Goal: Information Seeking & Learning: Learn about a topic

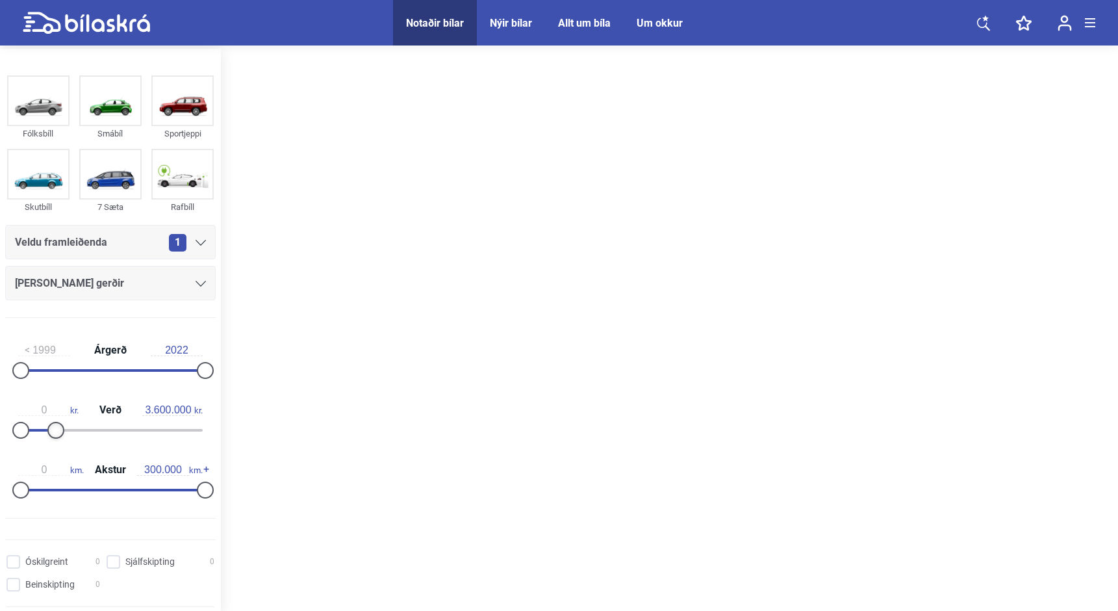
type input "3.500.000"
drag, startPoint x: 201, startPoint y: 431, endPoint x: 52, endPoint y: 440, distance: 149.1
click at [52, 440] on div "0 kr. Verð 3.500.000 kr." at bounding box center [110, 418] width 211 height 60
click at [157, 233] on div "Veldu framleiðenda 1" at bounding box center [110, 242] width 191 height 18
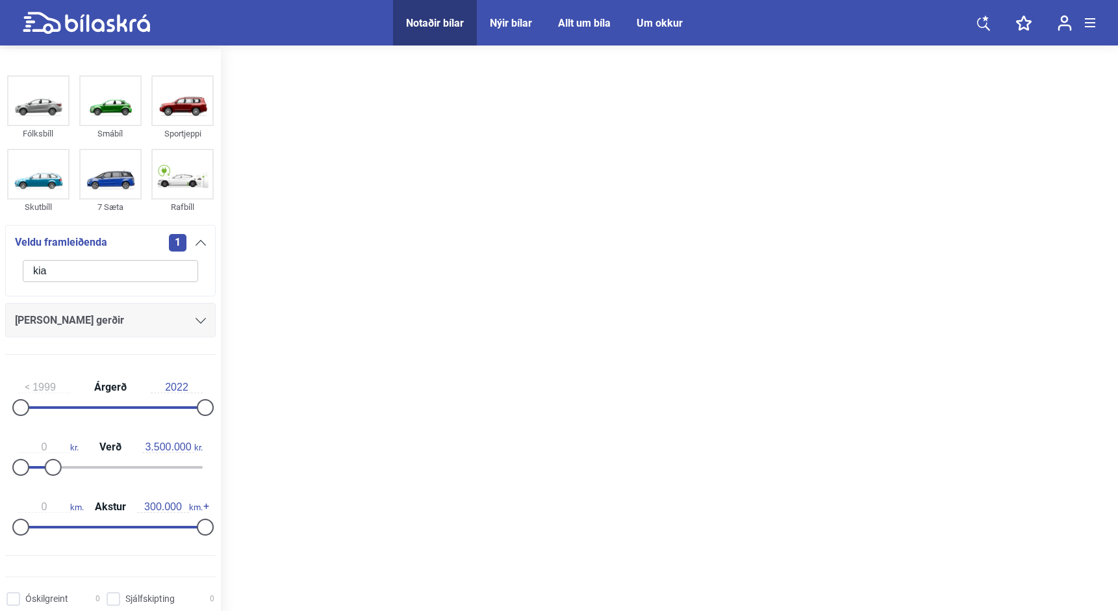
type input "kia"
click button "hreinsa síu" at bounding box center [0, 0] width 0 height 0
type input "2022"
type input "20.000.000"
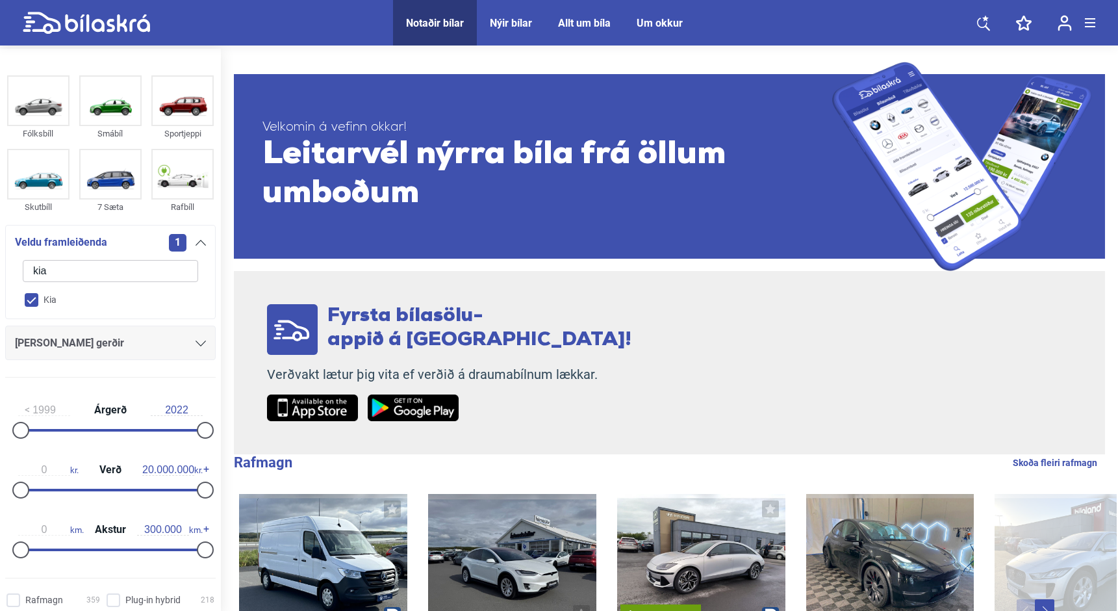
checkbox input "false"
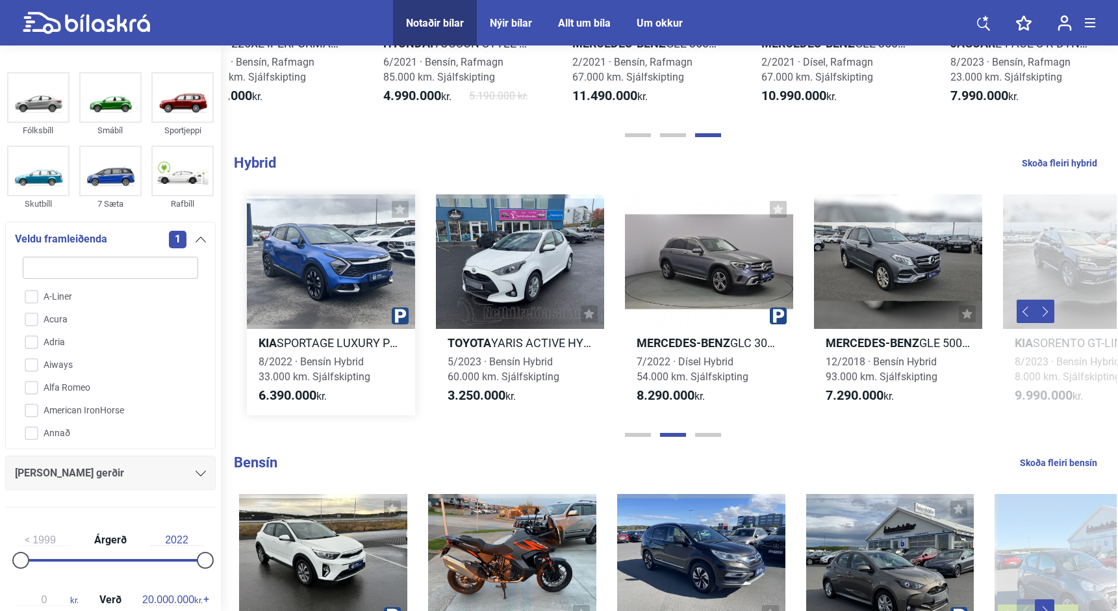
scroll to position [895, 0]
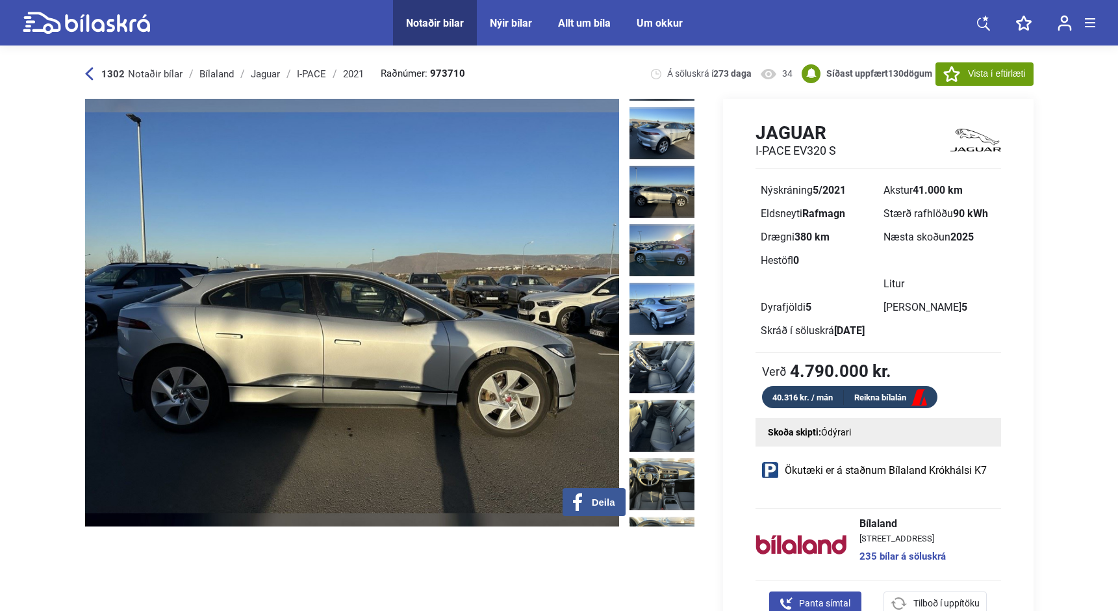
scroll to position [235, 0]
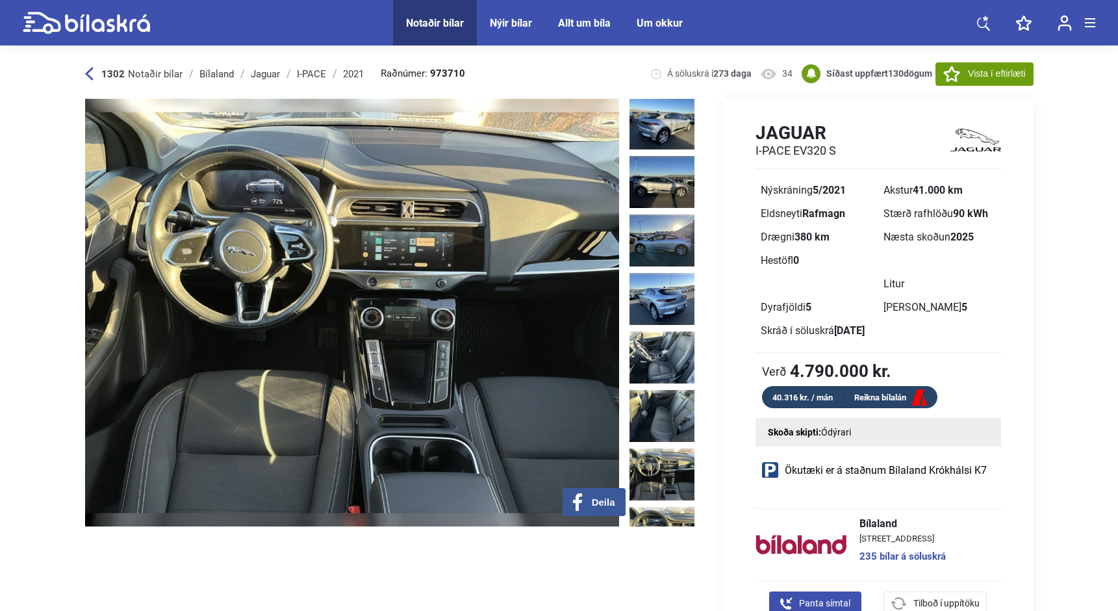
click at [646, 452] on img at bounding box center [662, 474] width 65 height 52
